Goal: Check status: Check status

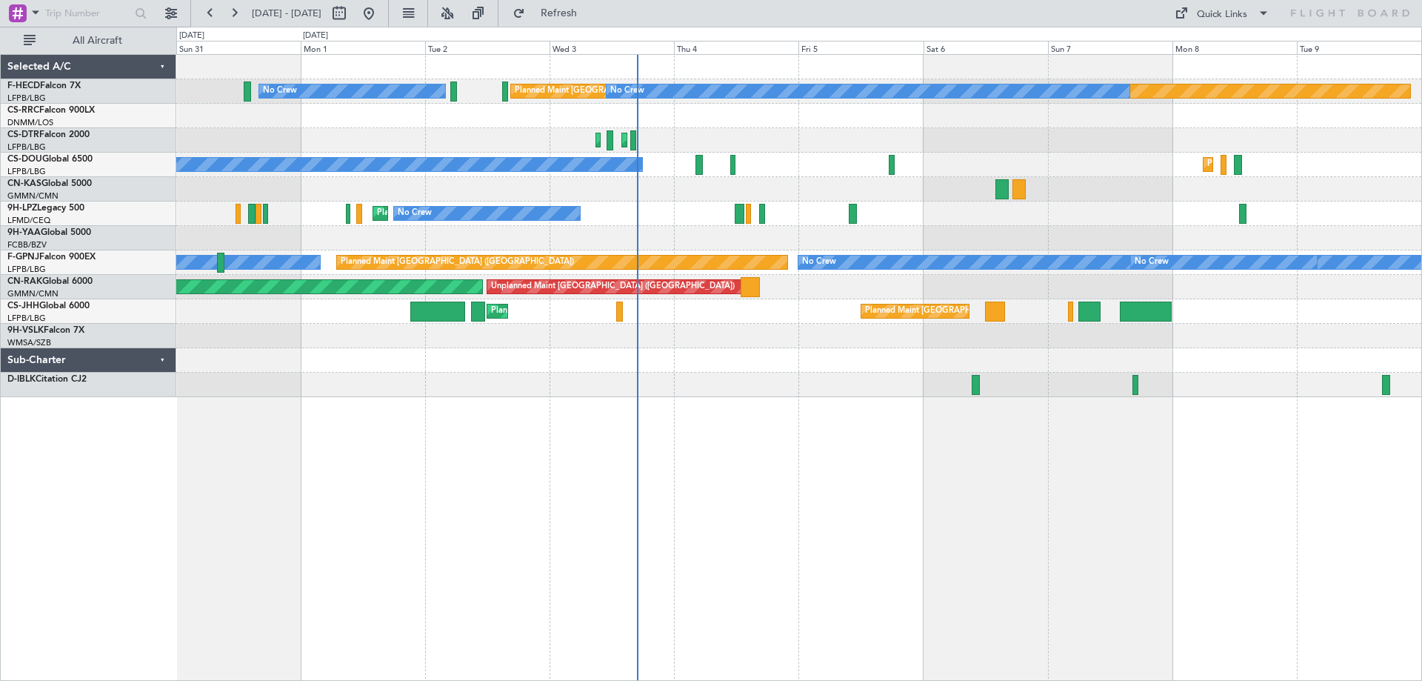
click at [807, 345] on div "Planned Maint [GEOGRAPHIC_DATA] ([GEOGRAPHIC_DATA]) No Crew No Crew Planned Mai…" at bounding box center [798, 226] width 1245 height 342
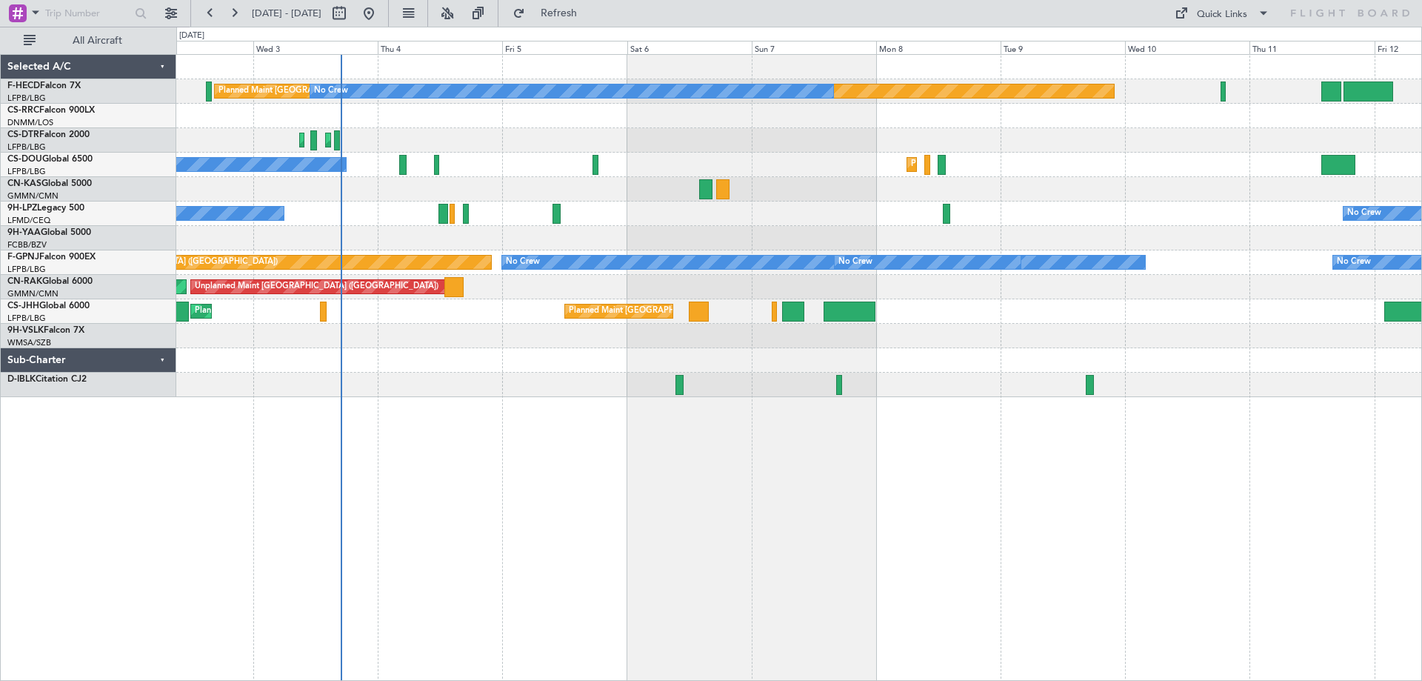
click at [752, 443] on div "Planned Maint [GEOGRAPHIC_DATA] ([GEOGRAPHIC_DATA]) No Crew No Crew Planned Mai…" at bounding box center [799, 367] width 1246 height 627
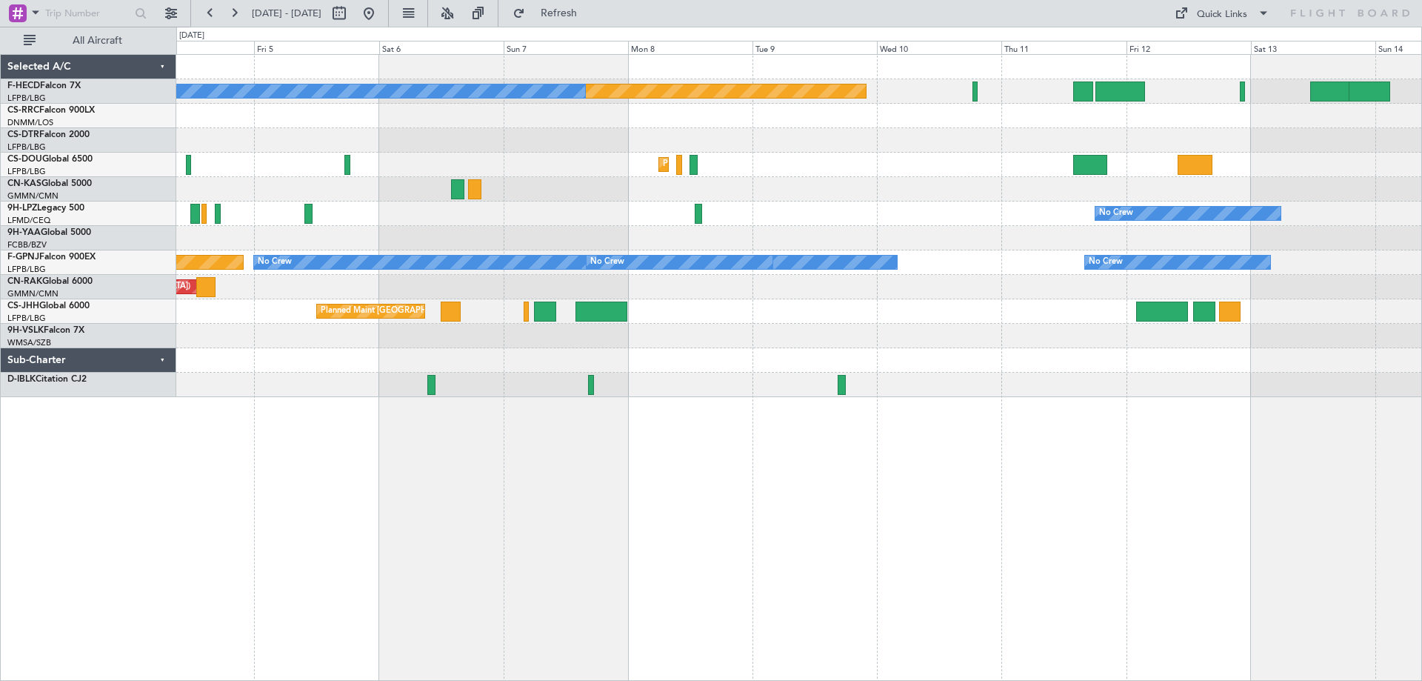
click at [761, 458] on div "Planned Maint [GEOGRAPHIC_DATA] ([GEOGRAPHIC_DATA]) No Crew No Crew Planned Mai…" at bounding box center [799, 367] width 1246 height 627
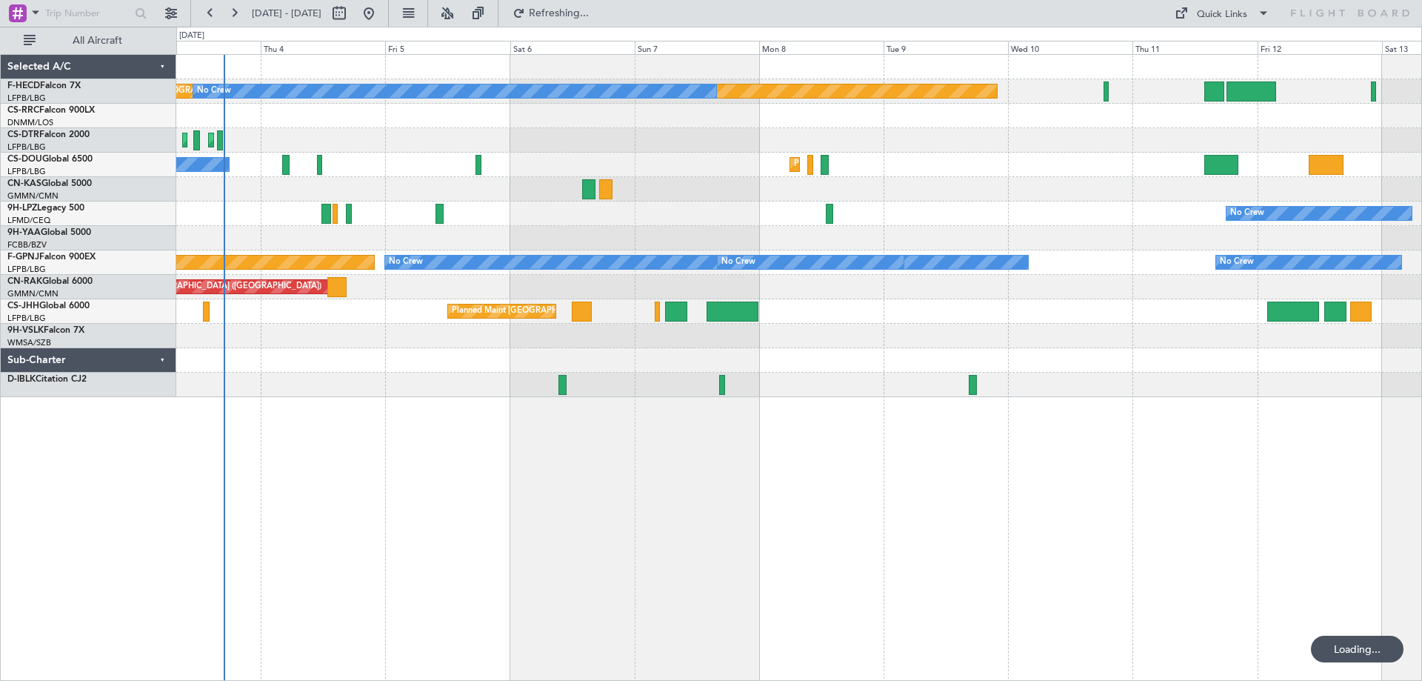
click at [815, 453] on div "Planned Maint [GEOGRAPHIC_DATA] ([GEOGRAPHIC_DATA]) No Crew No Crew Planned Mai…" at bounding box center [799, 367] width 1246 height 627
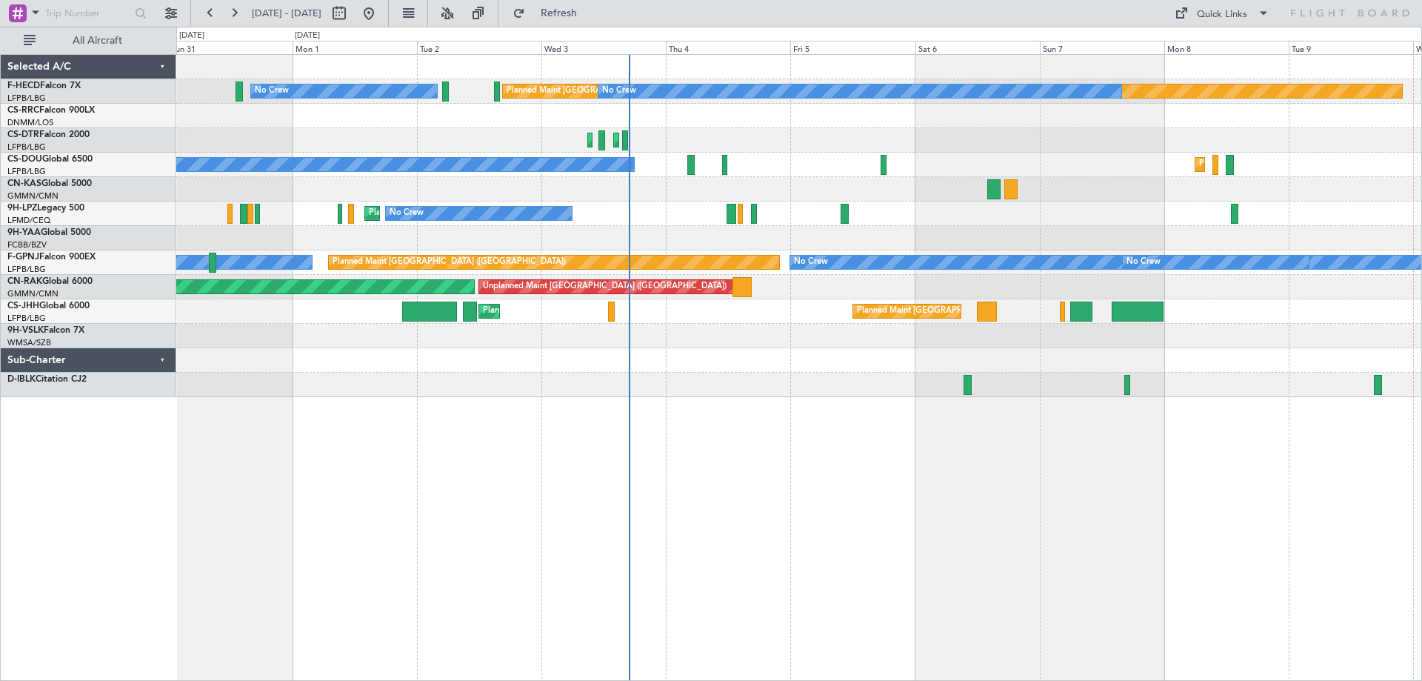
click at [772, 160] on div "Planned Maint [GEOGRAPHIC_DATA] ([GEOGRAPHIC_DATA]) No Crew Planned Maint [GEOG…" at bounding box center [798, 165] width 1245 height 24
click at [730, 403] on div "Planned Maint [GEOGRAPHIC_DATA] ([GEOGRAPHIC_DATA]) No Crew No Crew Planned Mai…" at bounding box center [799, 367] width 1246 height 627
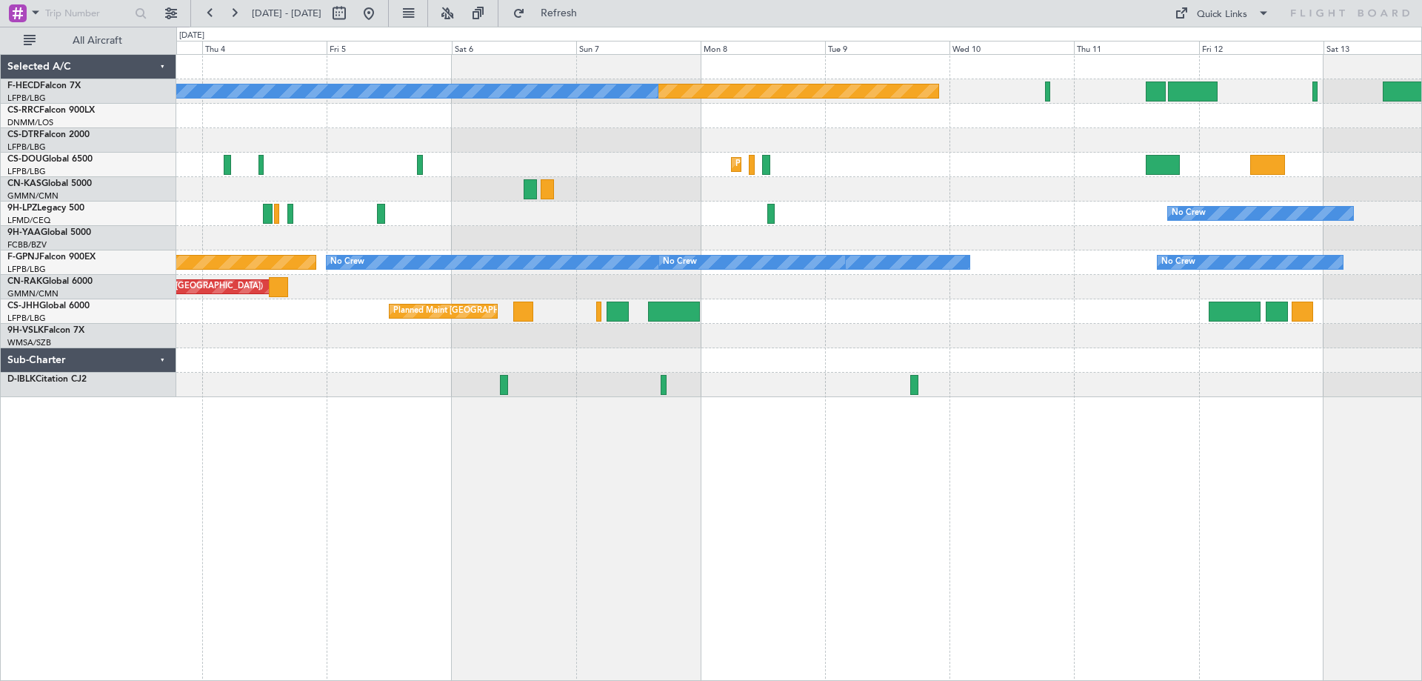
click at [875, 231] on div "Planned Maint [GEOGRAPHIC_DATA] ([GEOGRAPHIC_DATA]) No Crew No Crew Planned Mai…" at bounding box center [798, 226] width 1245 height 342
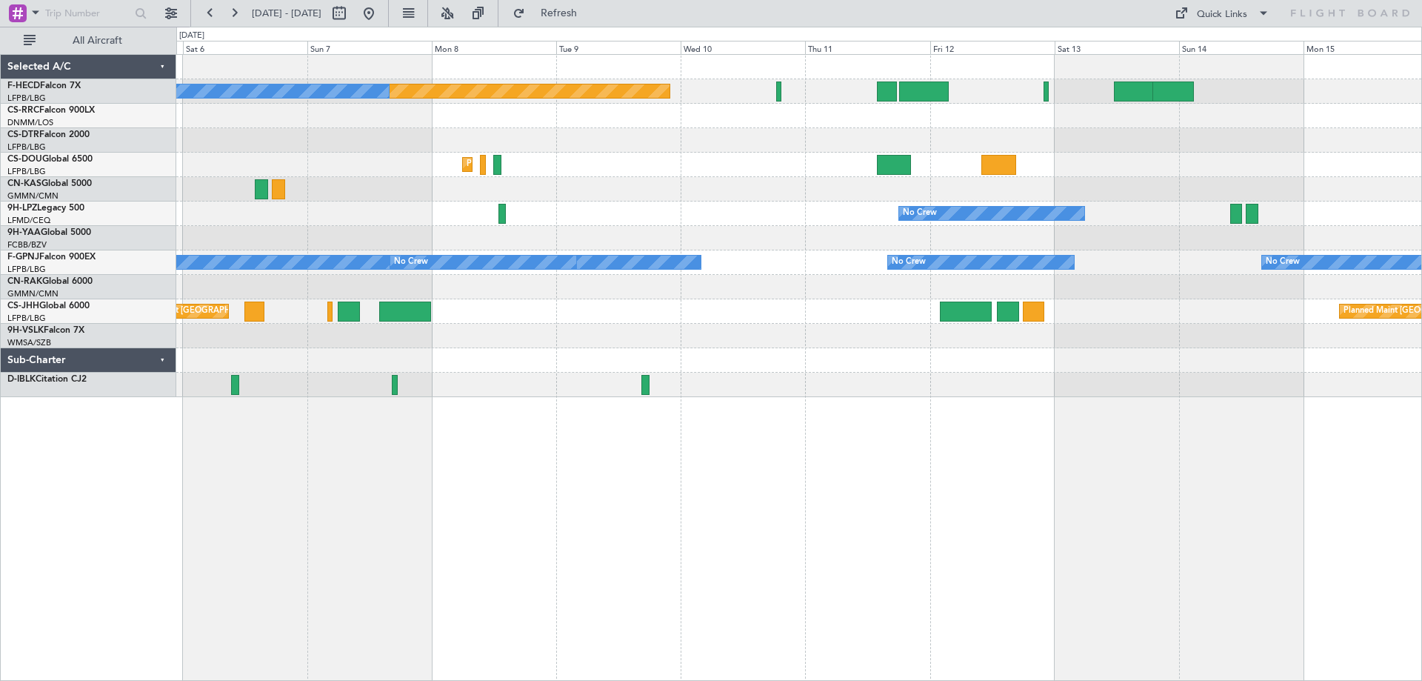
click at [825, 416] on div "Planned Maint [GEOGRAPHIC_DATA] ([GEOGRAPHIC_DATA]) No Crew Planned Maint [GEOG…" at bounding box center [799, 367] width 1246 height 627
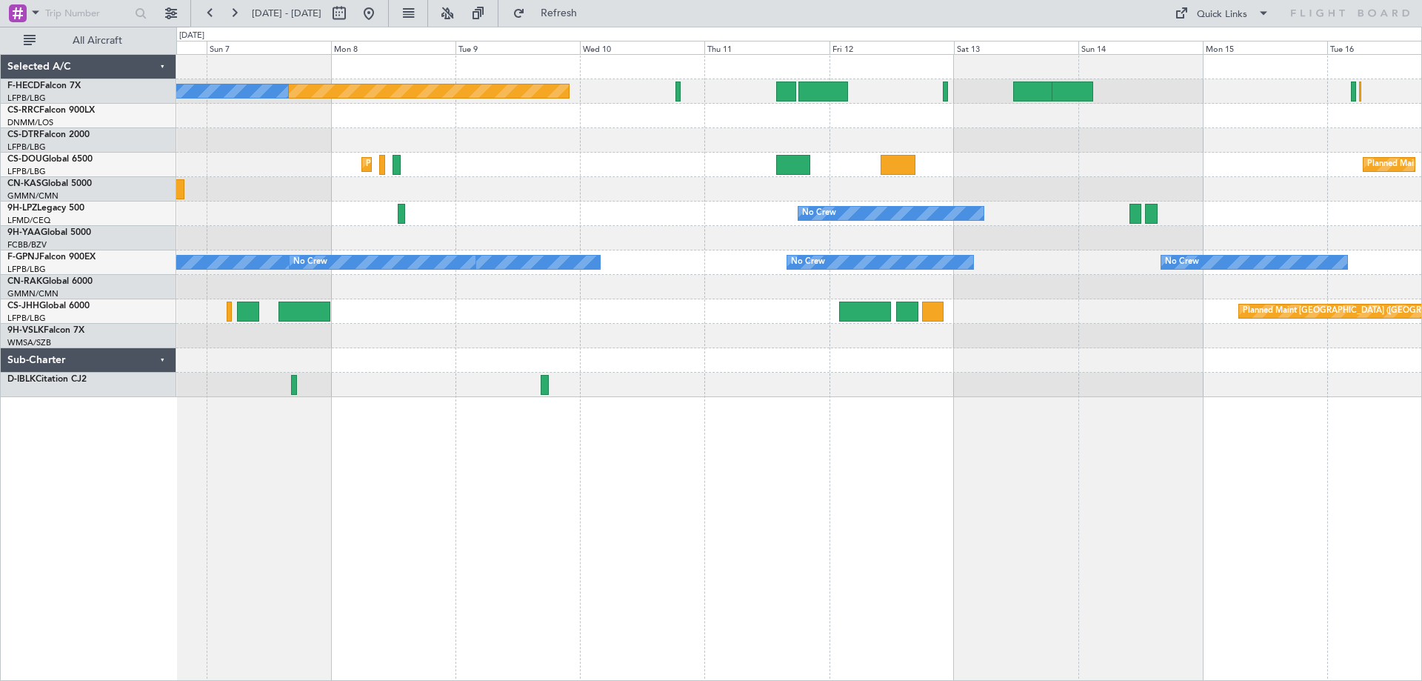
click at [707, 490] on div "Planned Maint [GEOGRAPHIC_DATA] ([GEOGRAPHIC_DATA]) No Crew Planned Maint [GEOG…" at bounding box center [799, 367] width 1246 height 627
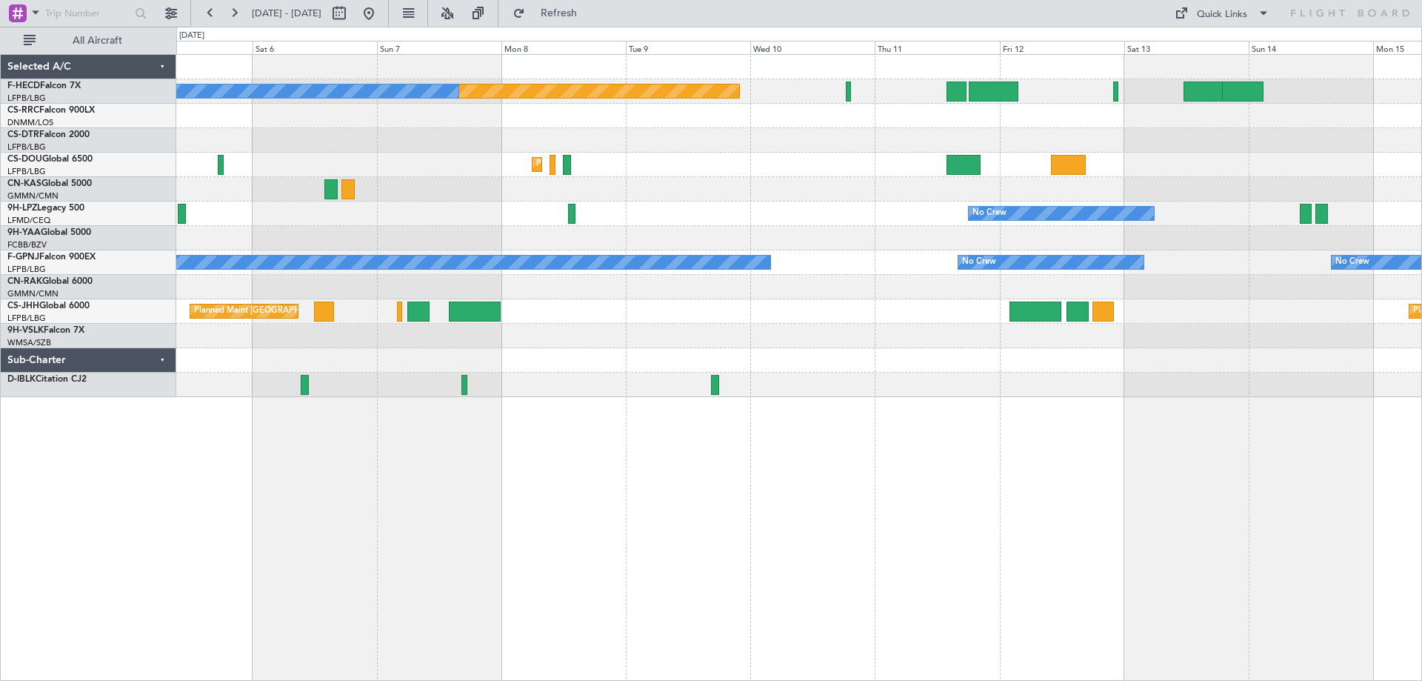
click at [689, 213] on div "No Crew No Crew" at bounding box center [798, 213] width 1245 height 24
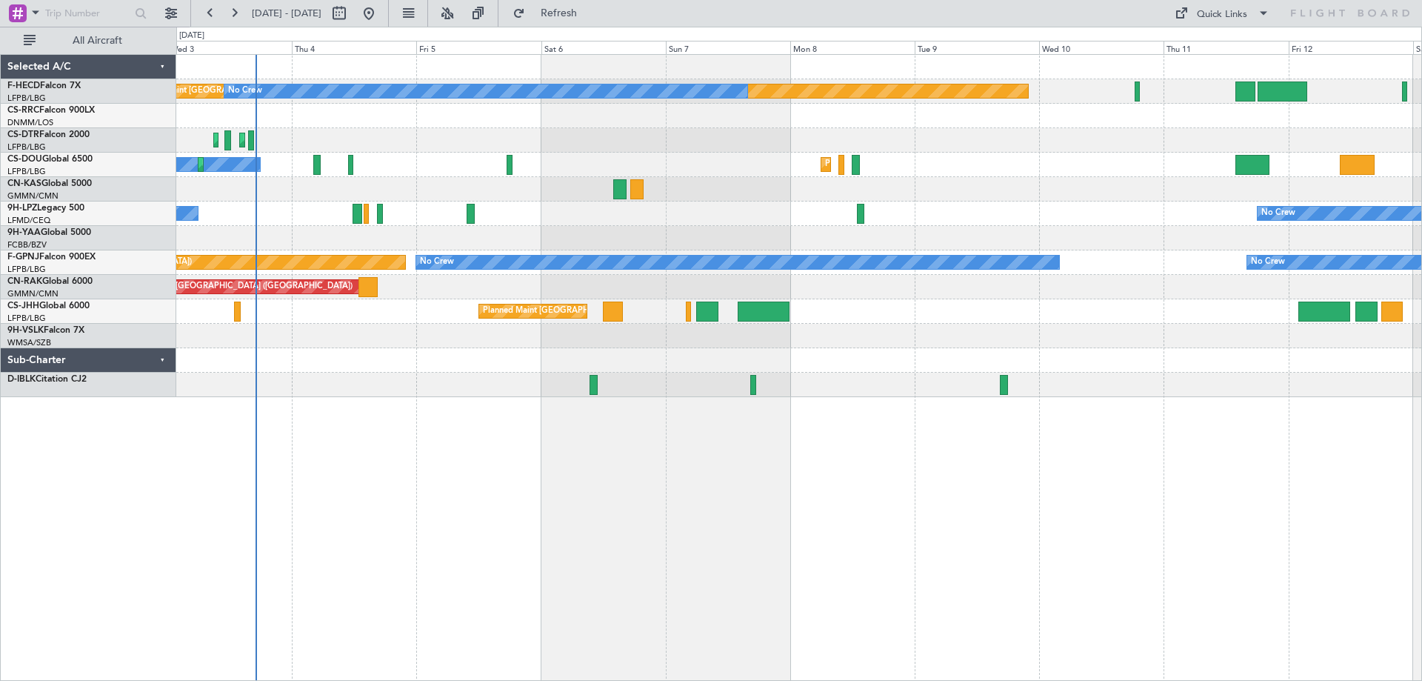
click at [312, 166] on div "Planned Maint [GEOGRAPHIC_DATA] ([GEOGRAPHIC_DATA]) No Crew Planned Maint [GEOG…" at bounding box center [798, 165] width 1245 height 24
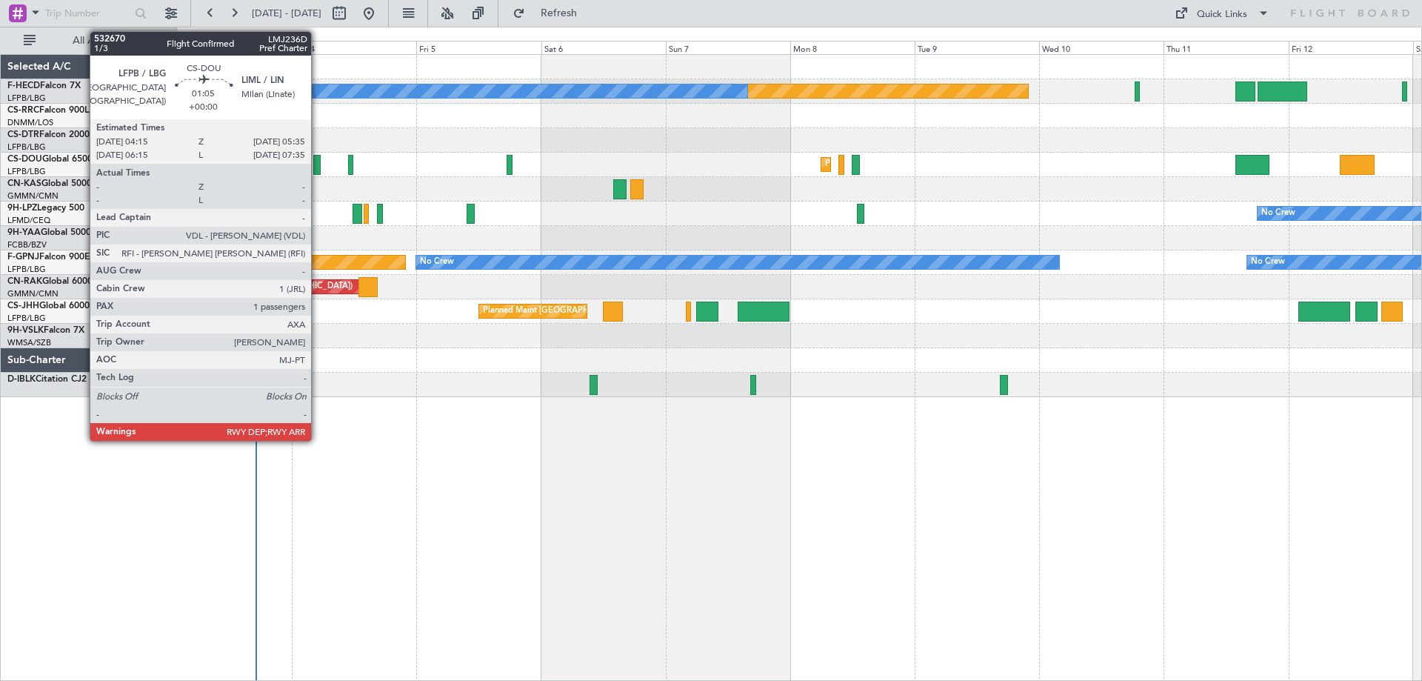
click at [318, 164] on div at bounding box center [316, 165] width 7 height 20
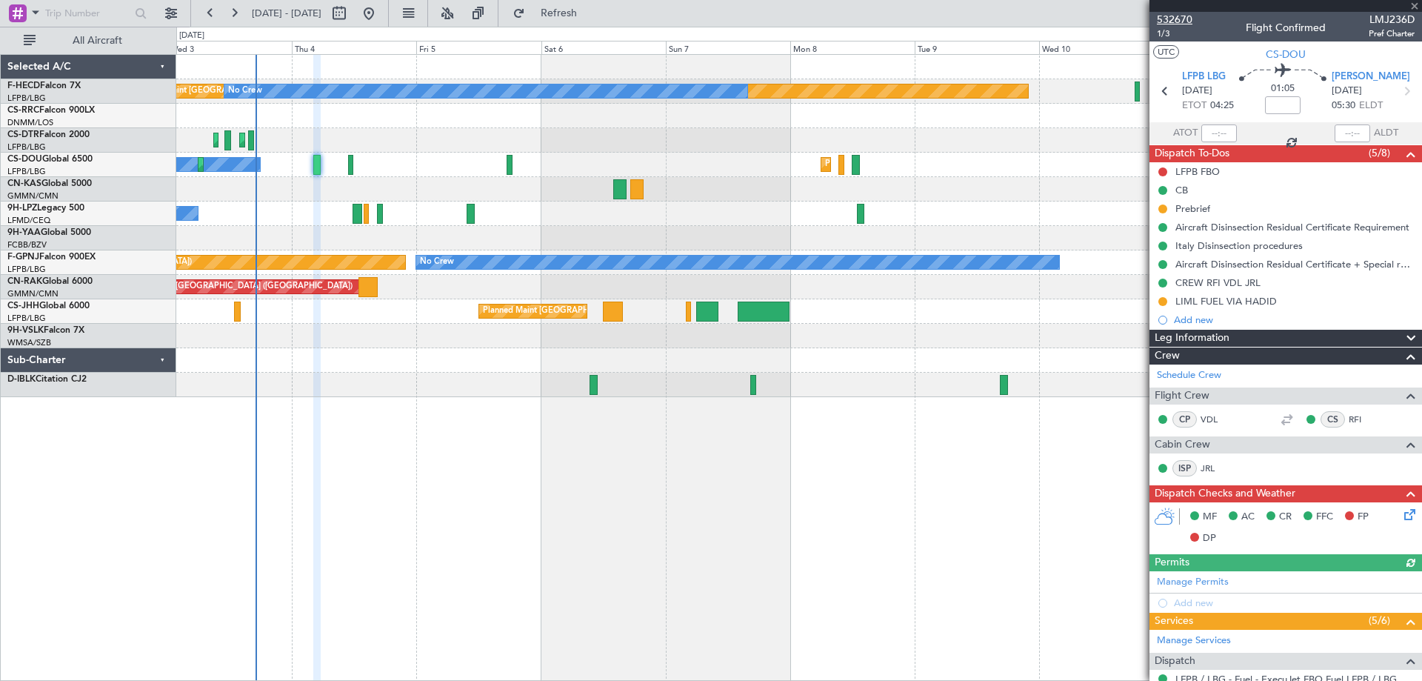
click at [1167, 21] on span "532670" at bounding box center [1175, 20] width 36 height 16
click at [1414, 10] on span at bounding box center [1414, 6] width 15 height 13
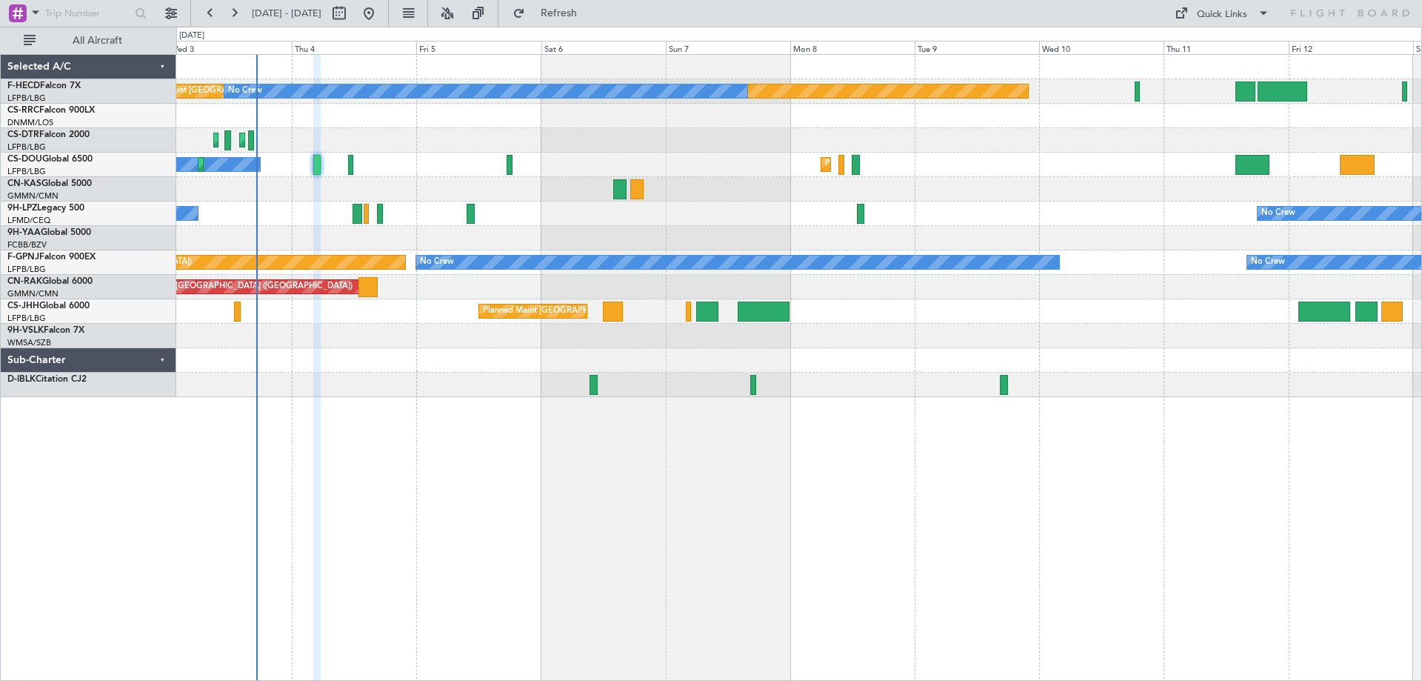
type input "0"
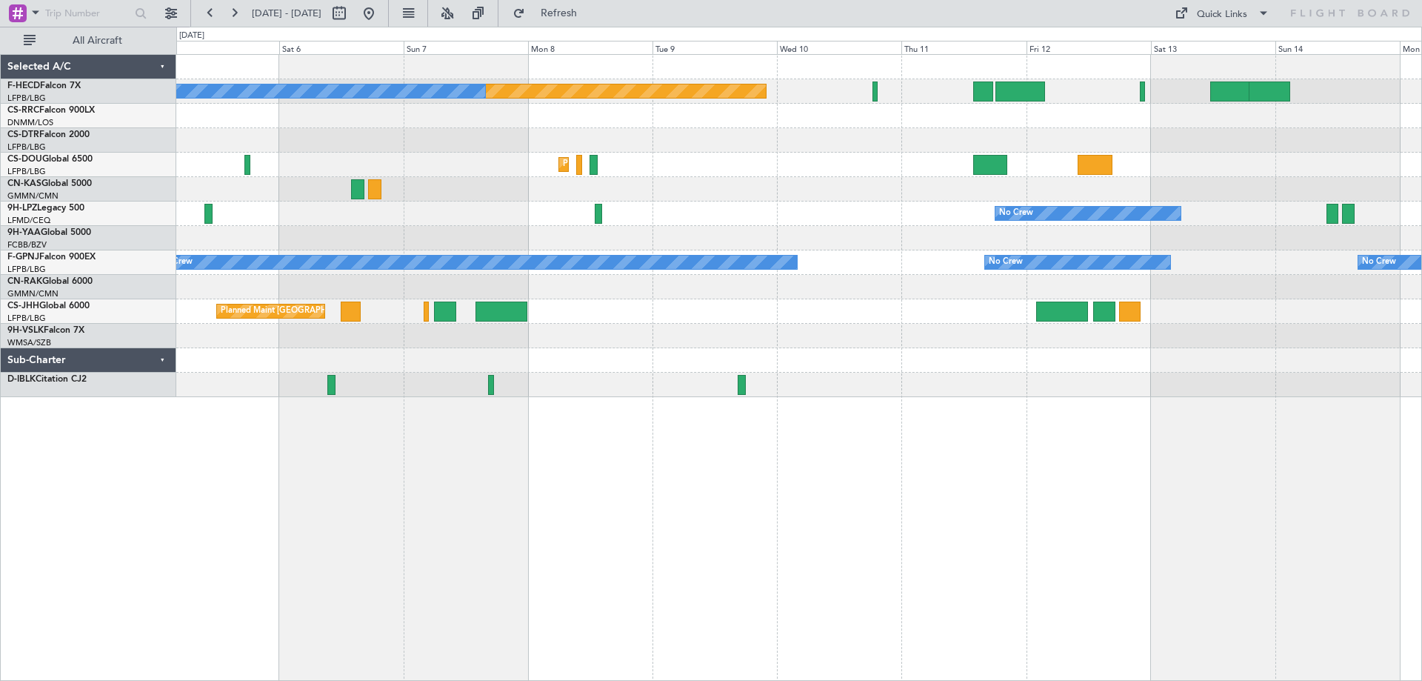
click at [827, 260] on div "Planned Maint [GEOGRAPHIC_DATA] ([GEOGRAPHIC_DATA]) No Crew Planned Maint Sofia…" at bounding box center [798, 226] width 1245 height 342
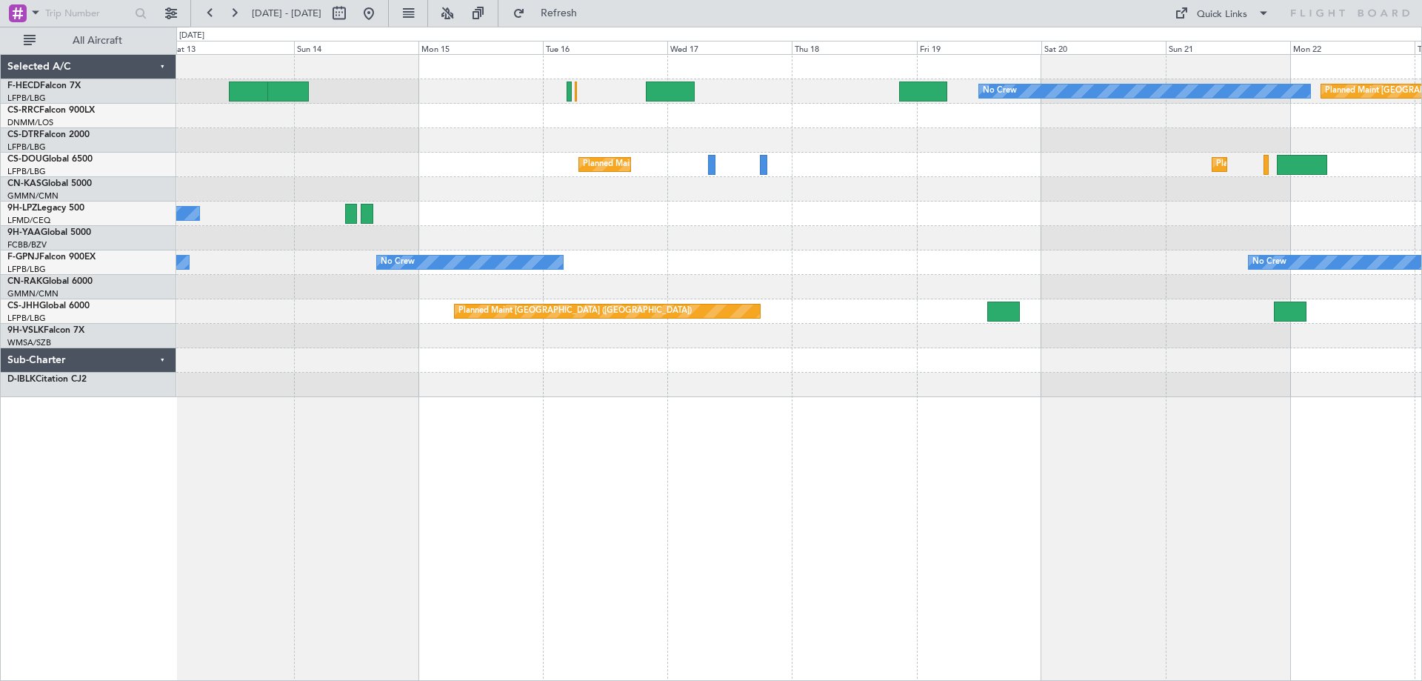
click at [682, 198] on div "No Crew Planned Maint [GEOGRAPHIC_DATA] ([GEOGRAPHIC_DATA]) Planned Maint [GEOG…" at bounding box center [798, 226] width 1245 height 342
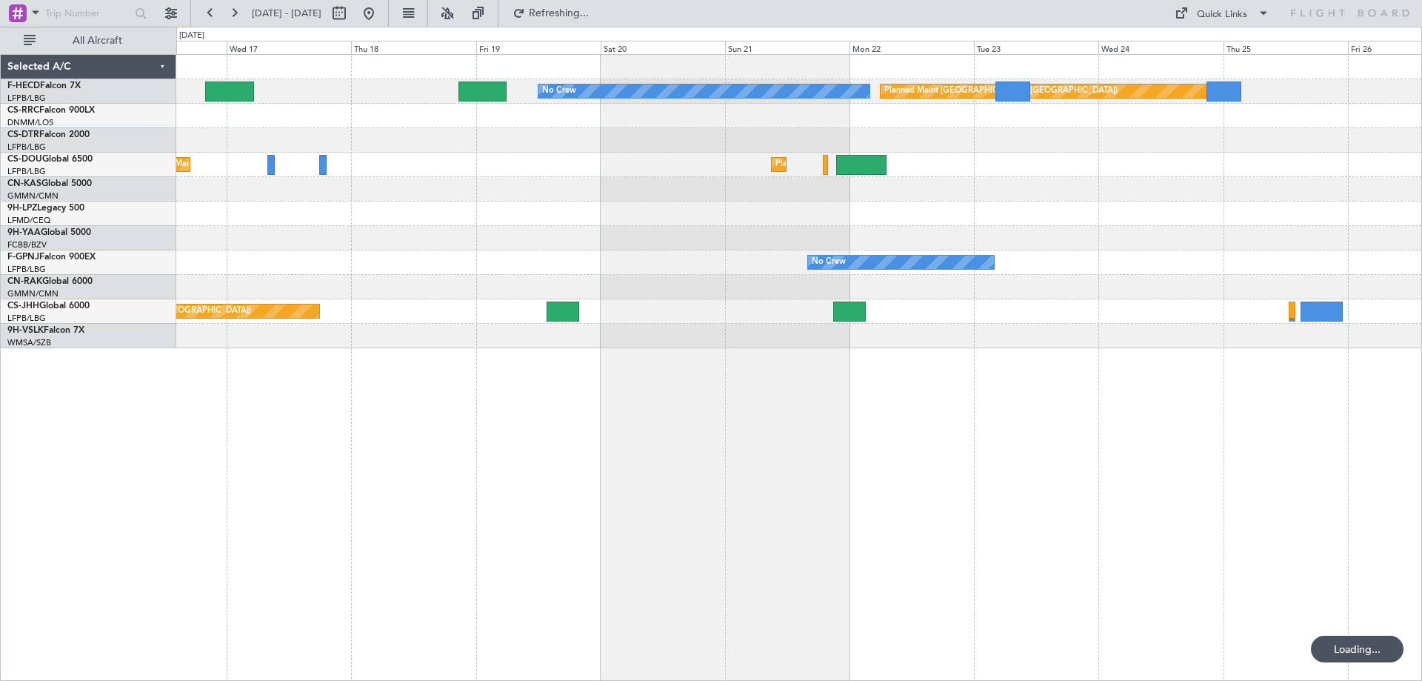
click at [904, 258] on div "No Crew No Crew" at bounding box center [798, 262] width 1245 height 24
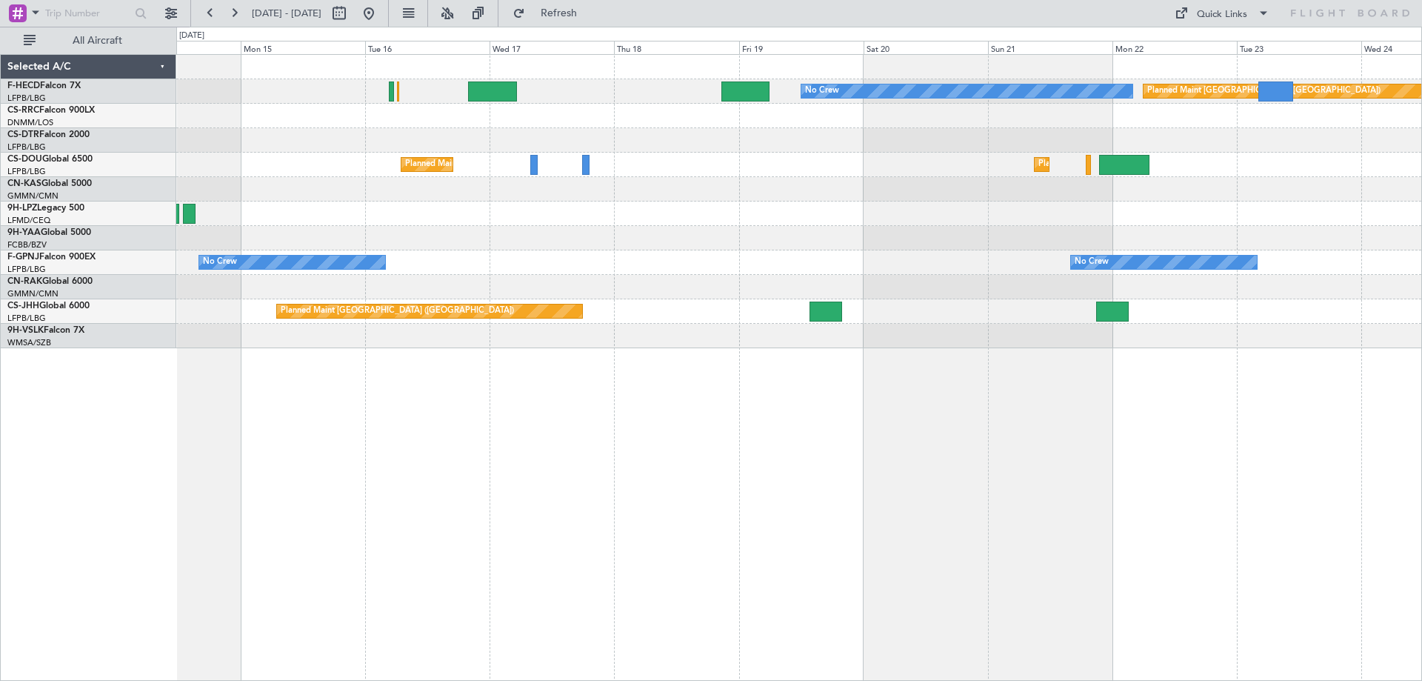
click at [556, 231] on div "Planned Maint [GEOGRAPHIC_DATA] ([GEOGRAPHIC_DATA]) No Crew Planned Maint [GEOG…" at bounding box center [798, 201] width 1245 height 293
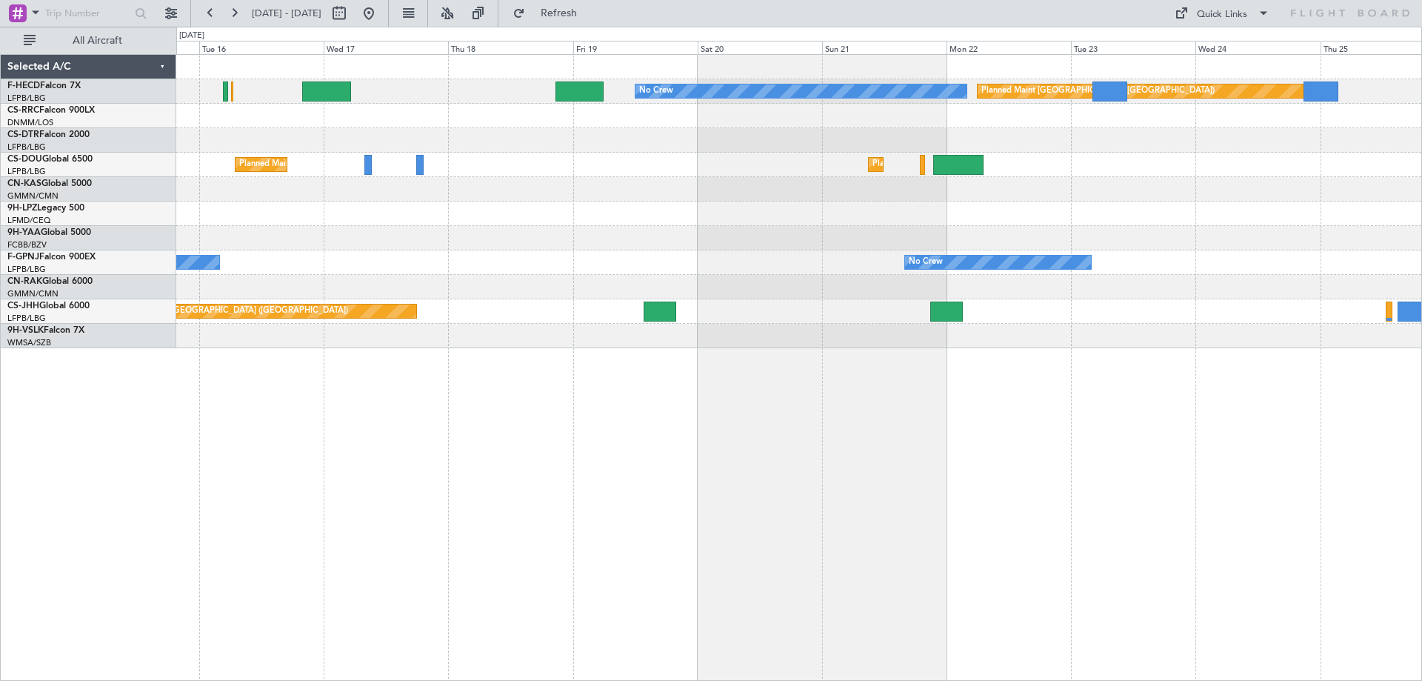
click at [894, 264] on div "Planned Maint [GEOGRAPHIC_DATA] ([GEOGRAPHIC_DATA]) No Crew Planned Maint [GEOG…" at bounding box center [798, 201] width 1245 height 293
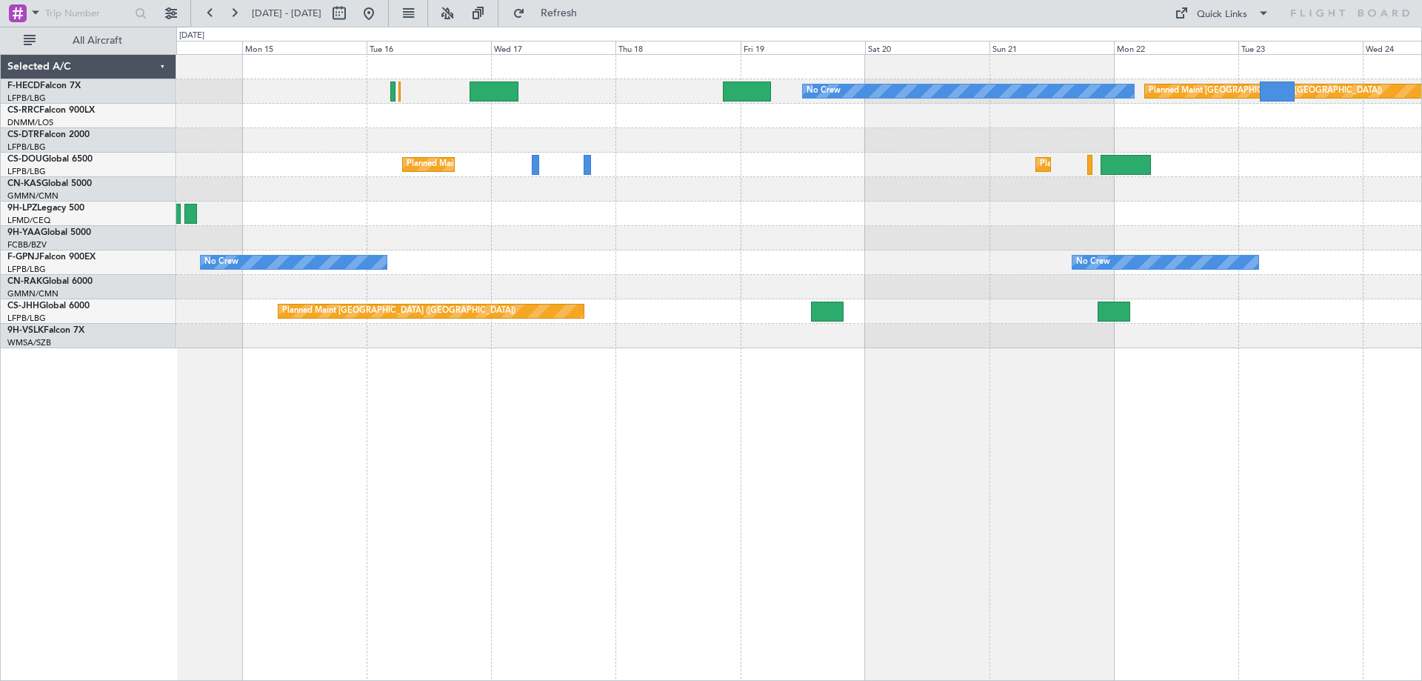
click at [985, 265] on div "Planned Maint [GEOGRAPHIC_DATA] ([GEOGRAPHIC_DATA]) No Crew Planned Maint [GEOG…" at bounding box center [798, 201] width 1245 height 293
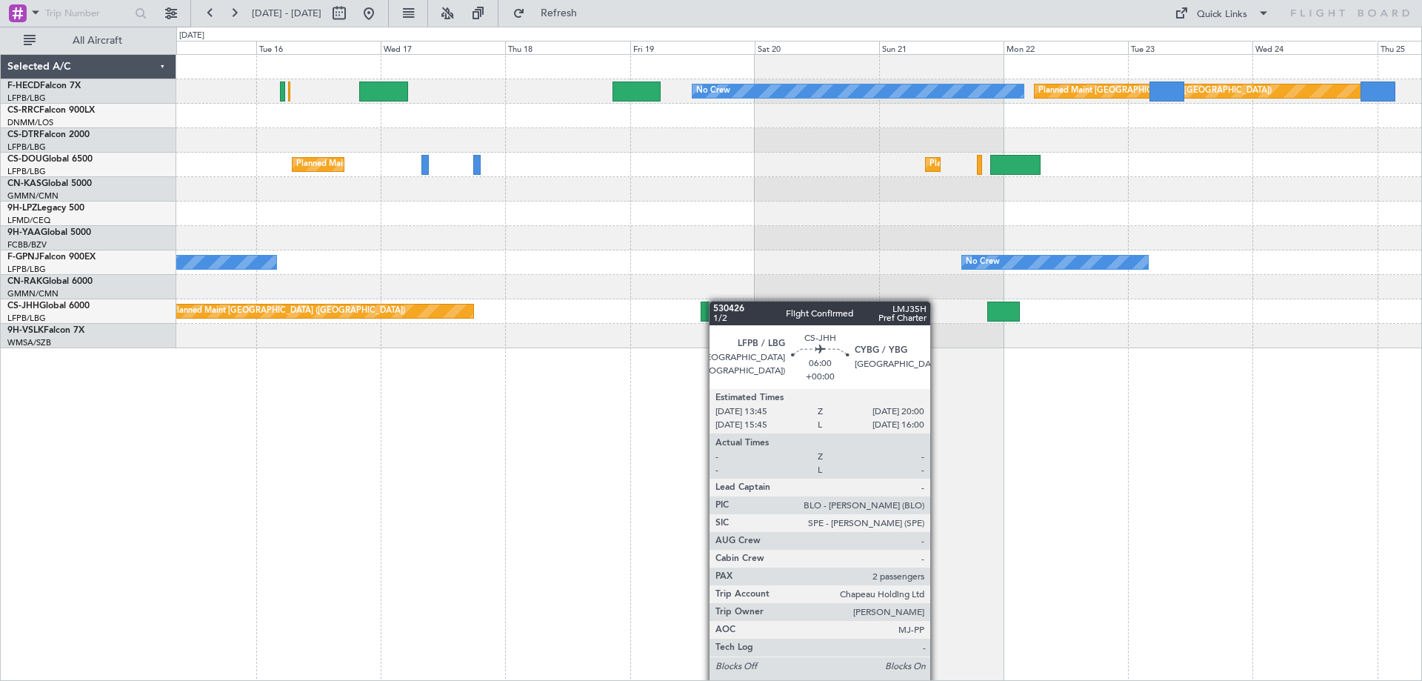
click at [716, 301] on div "No Crew Planned Maint [GEOGRAPHIC_DATA] ([GEOGRAPHIC_DATA]) Planned Maint [GEOG…" at bounding box center [798, 201] width 1245 height 293
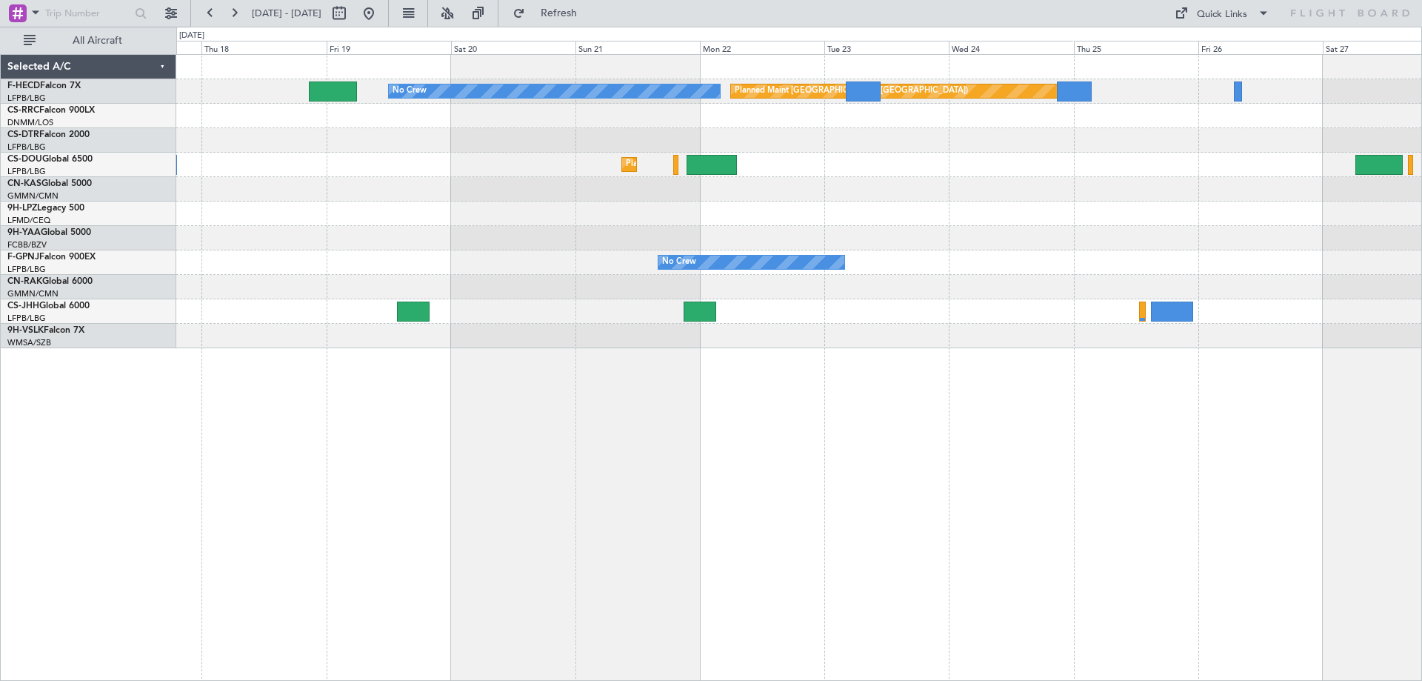
click at [457, 250] on div "No Crew Planned Maint [GEOGRAPHIC_DATA] ([GEOGRAPHIC_DATA]) Planned Maint [GEOG…" at bounding box center [798, 201] width 1245 height 293
